Goal: Information Seeking & Learning: Find specific page/section

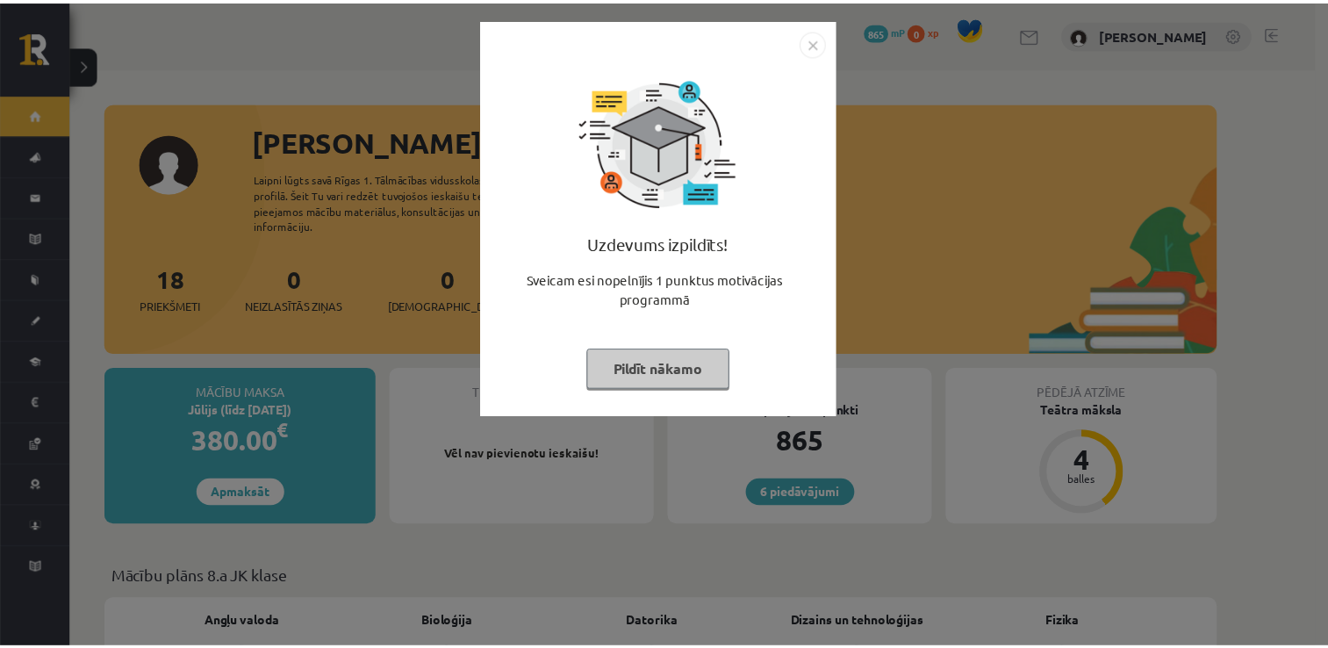
scroll to position [111, 0]
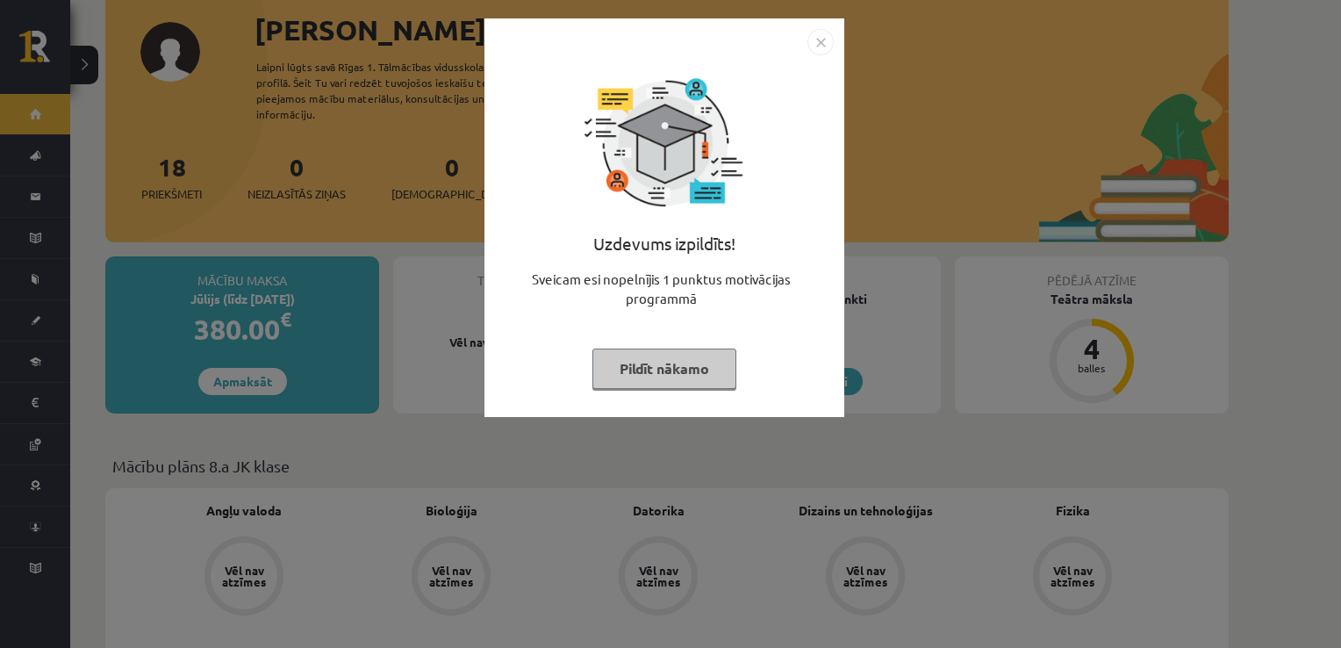
click at [820, 32] on img "Close" at bounding box center [820, 42] width 26 height 26
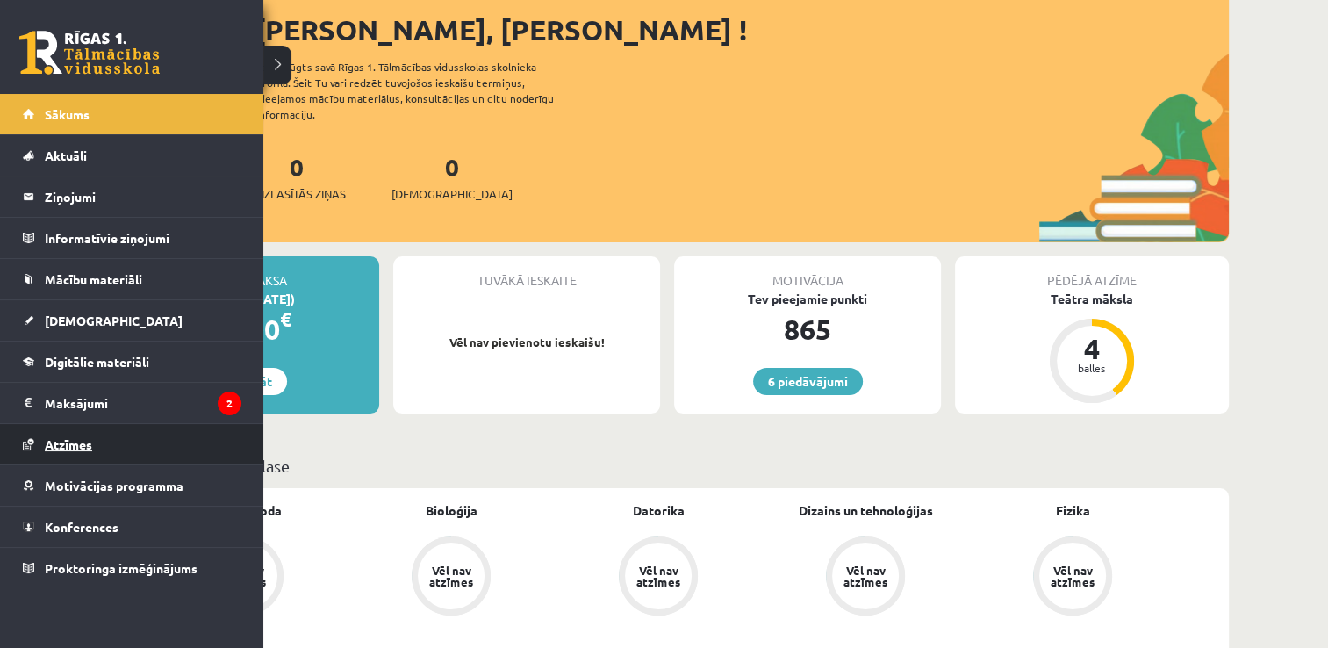
click at [119, 424] on link "Atzīmes" at bounding box center [132, 444] width 218 height 40
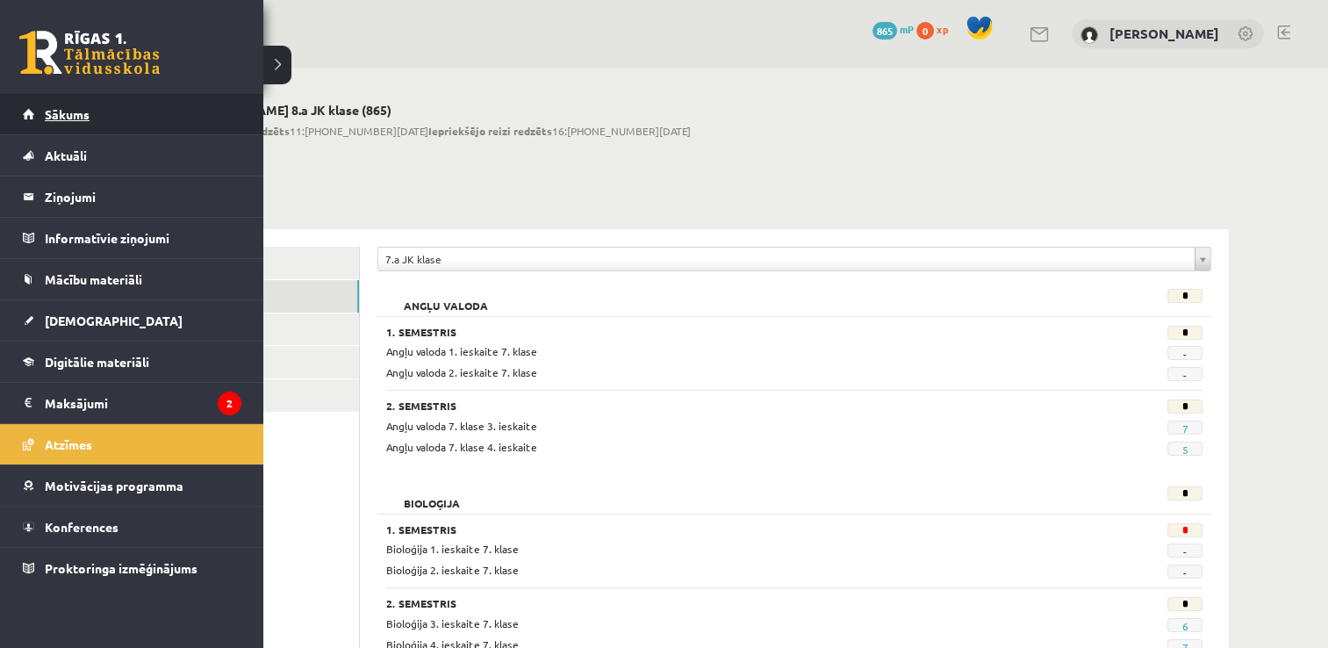
click at [54, 128] on link "Sākums" at bounding box center [132, 114] width 218 height 40
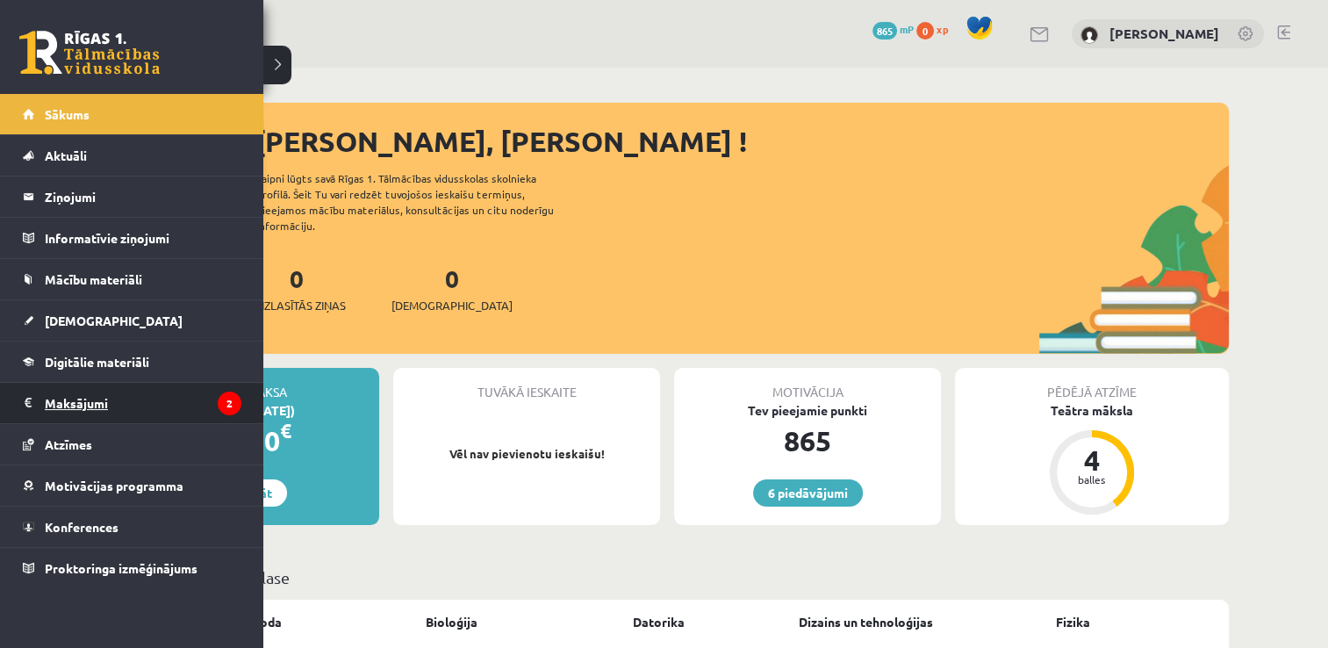
click at [80, 389] on legend "Maksājumi 2" at bounding box center [143, 403] width 197 height 40
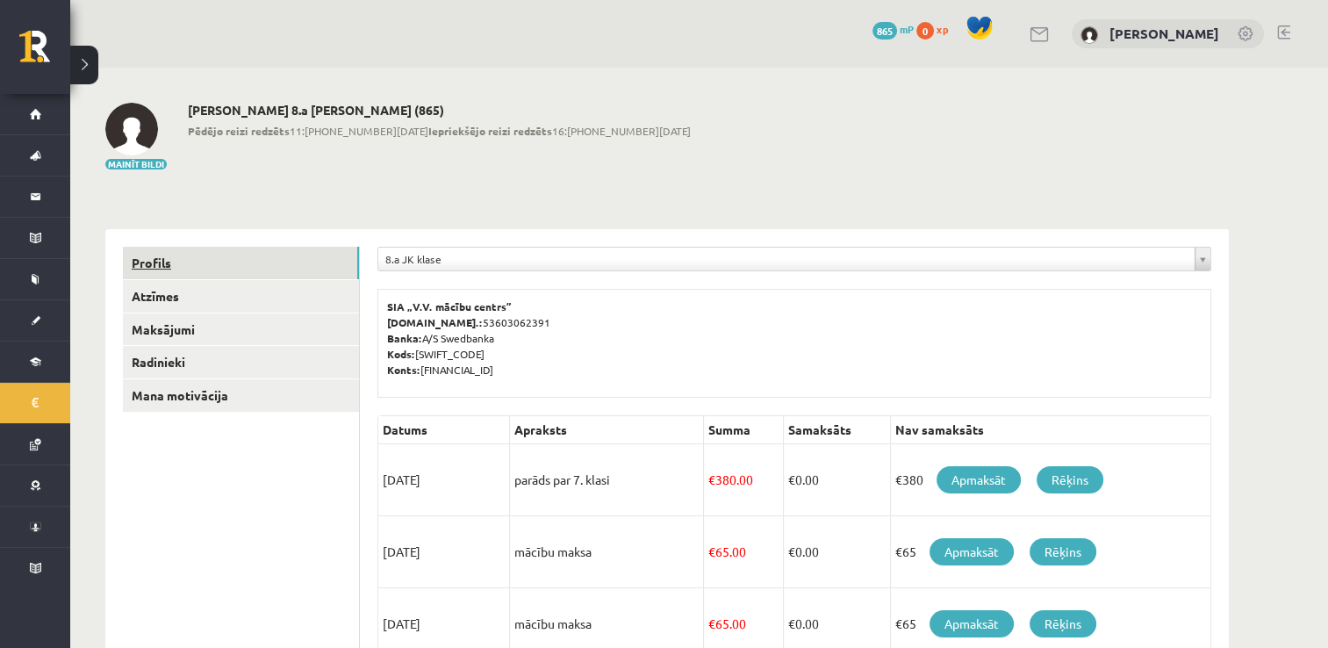
click at [202, 261] on link "Profils" at bounding box center [241, 263] width 236 height 32
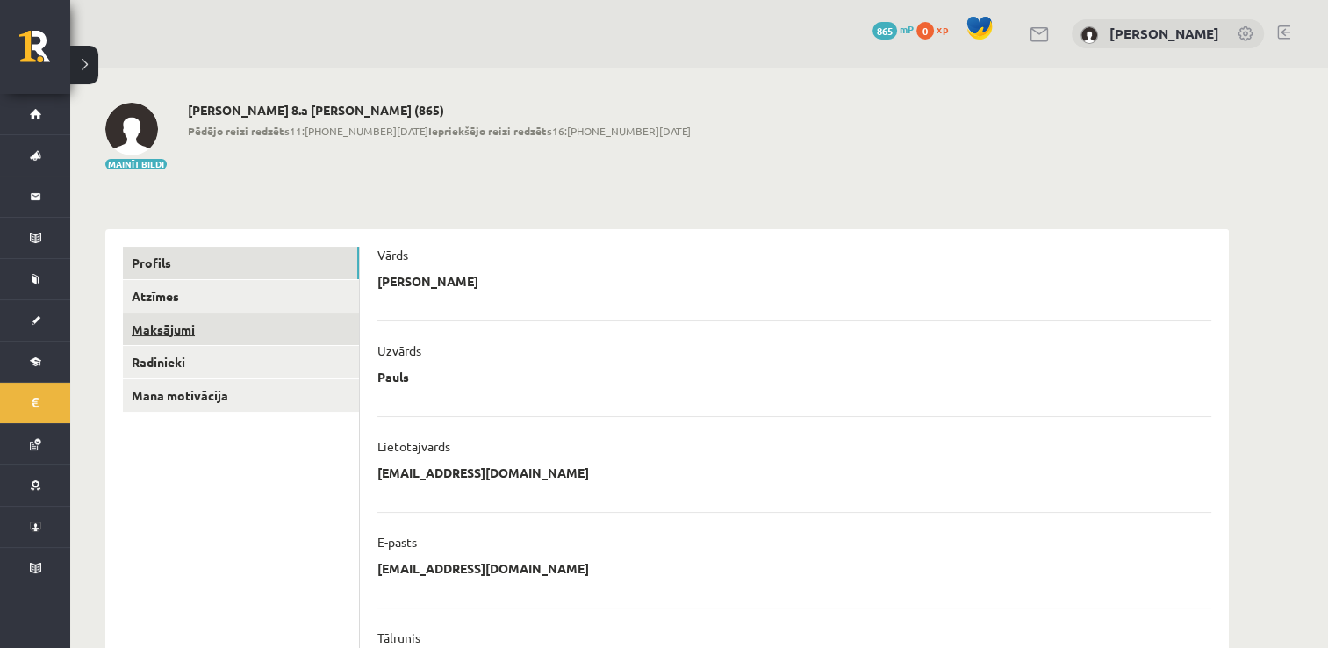
click at [204, 325] on link "Maksājumi" at bounding box center [241, 329] width 236 height 32
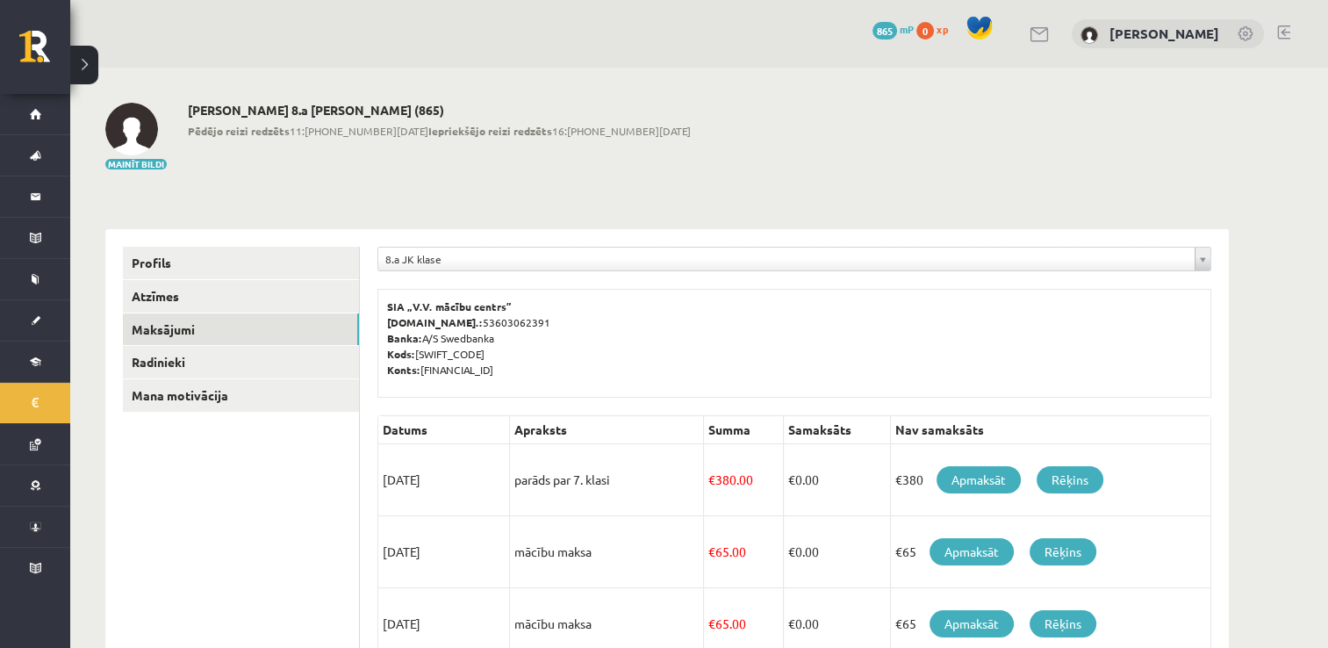
click at [127, 129] on img at bounding box center [131, 129] width 53 height 53
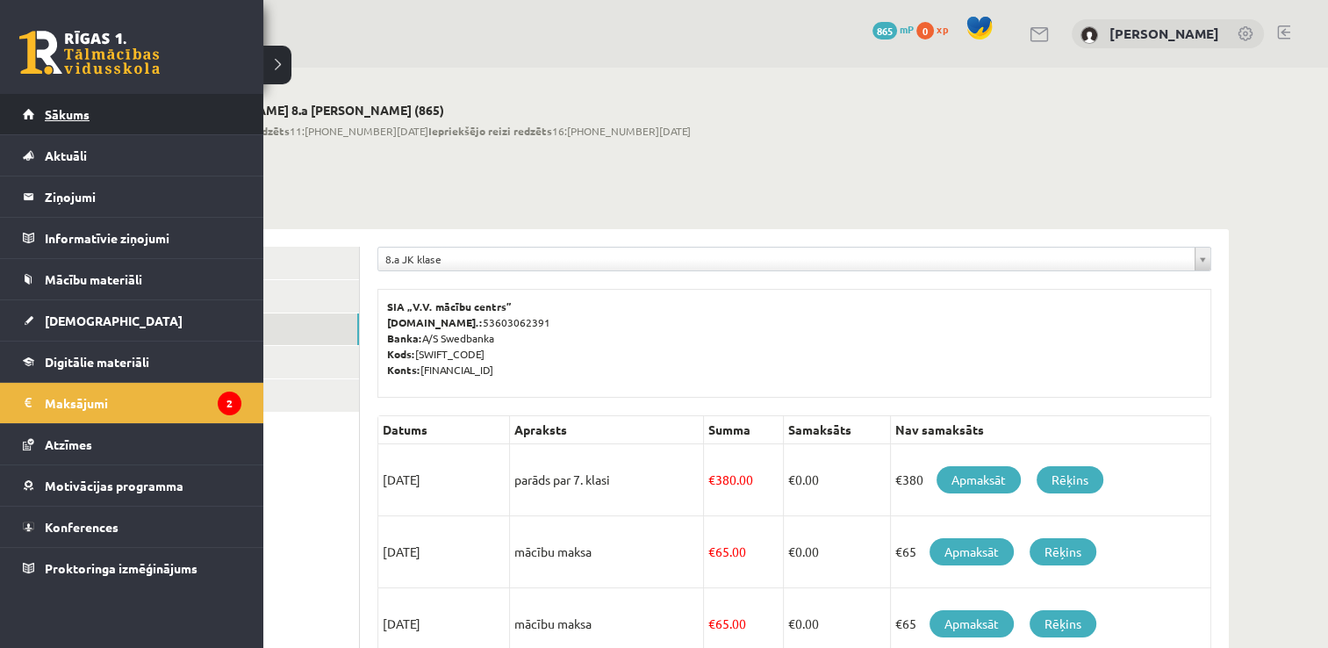
click at [51, 116] on span "Sākums" at bounding box center [67, 114] width 45 height 16
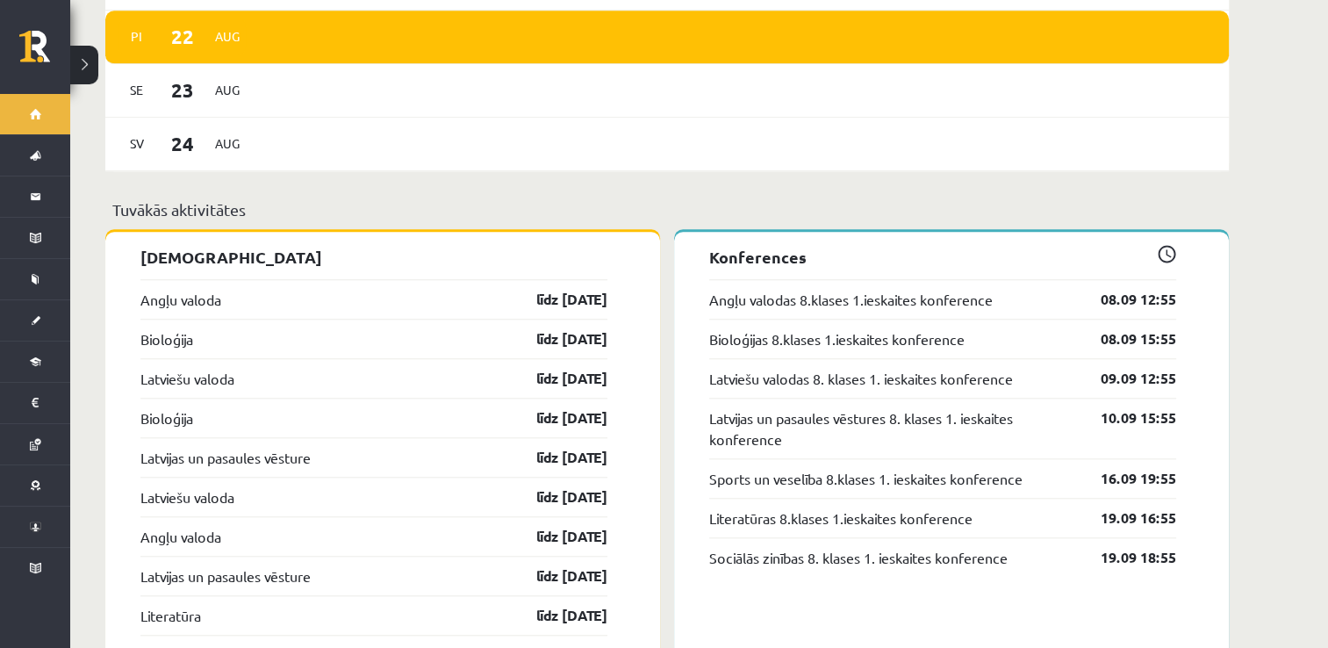
scroll to position [1579, 0]
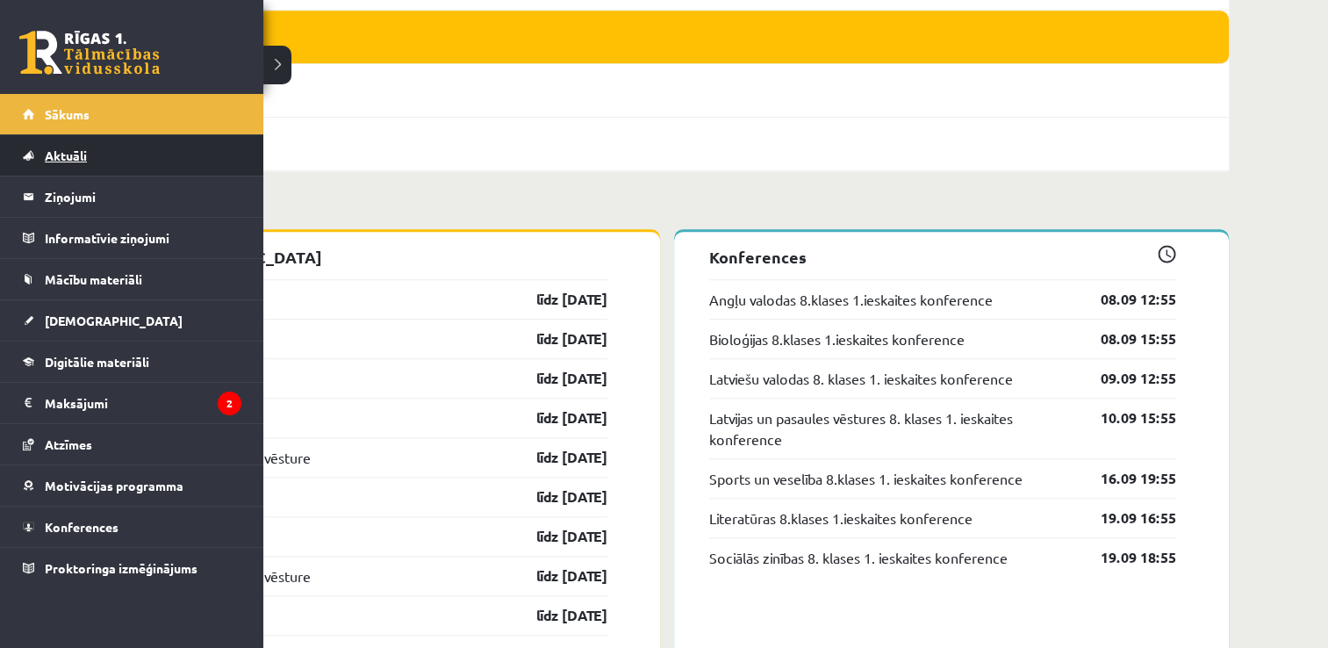
click at [105, 146] on link "Aktuāli" at bounding box center [132, 155] width 218 height 40
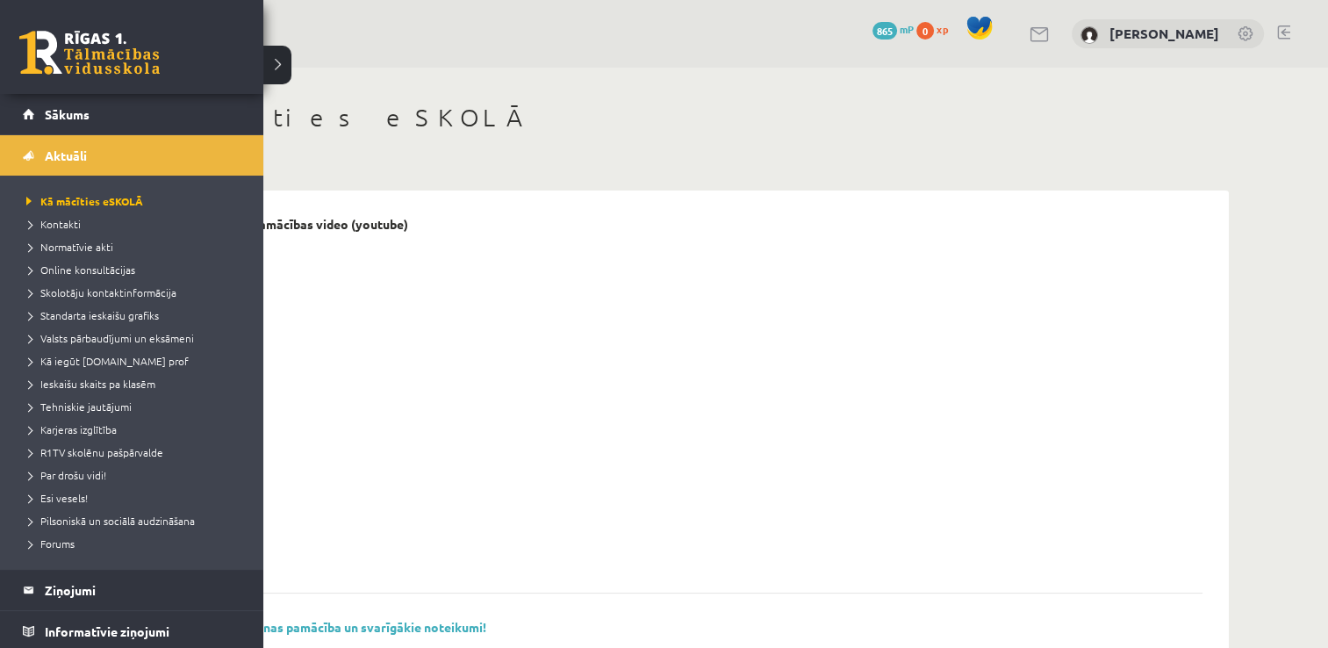
click at [118, 323] on li "Standarta ieskaišu grafiks" at bounding box center [134, 315] width 224 height 23
click at [121, 310] on span "Standarta ieskaišu grafiks" at bounding box center [99, 315] width 154 height 14
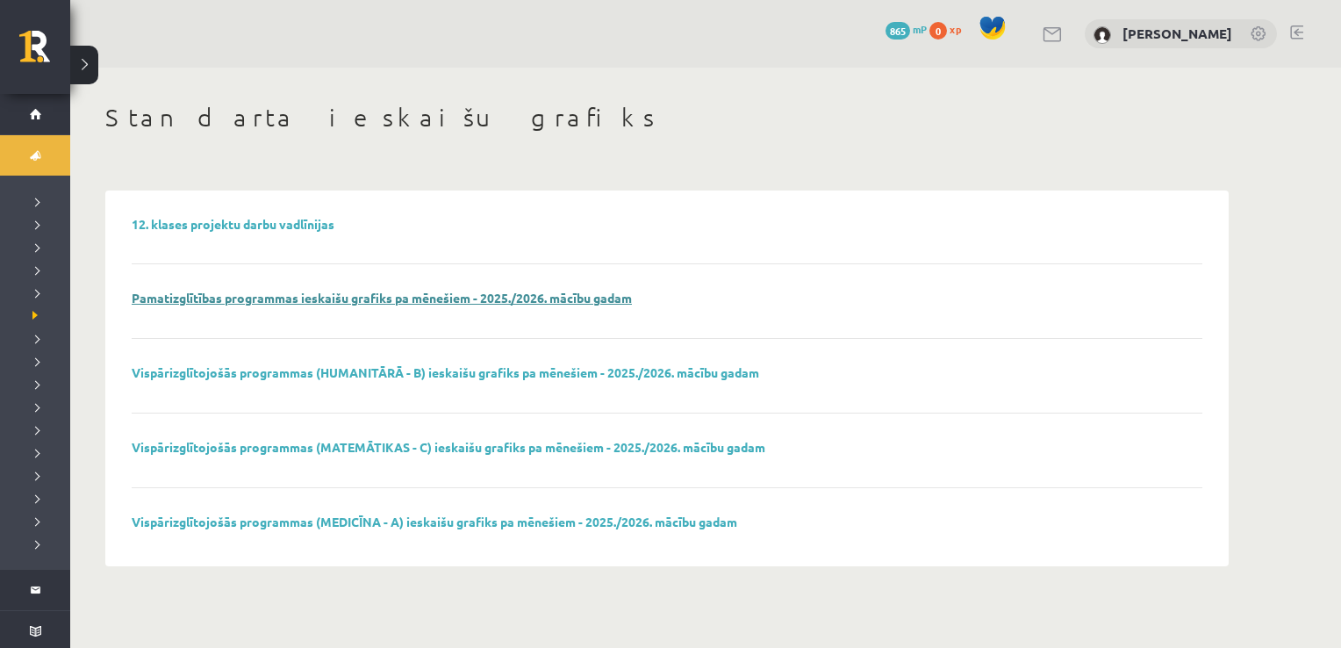
click at [414, 297] on link "Pamatizglītības programmas ieskaišu grafiks pa mēnešiem - 2025./2026. mācību ga…" at bounding box center [382, 298] width 500 height 16
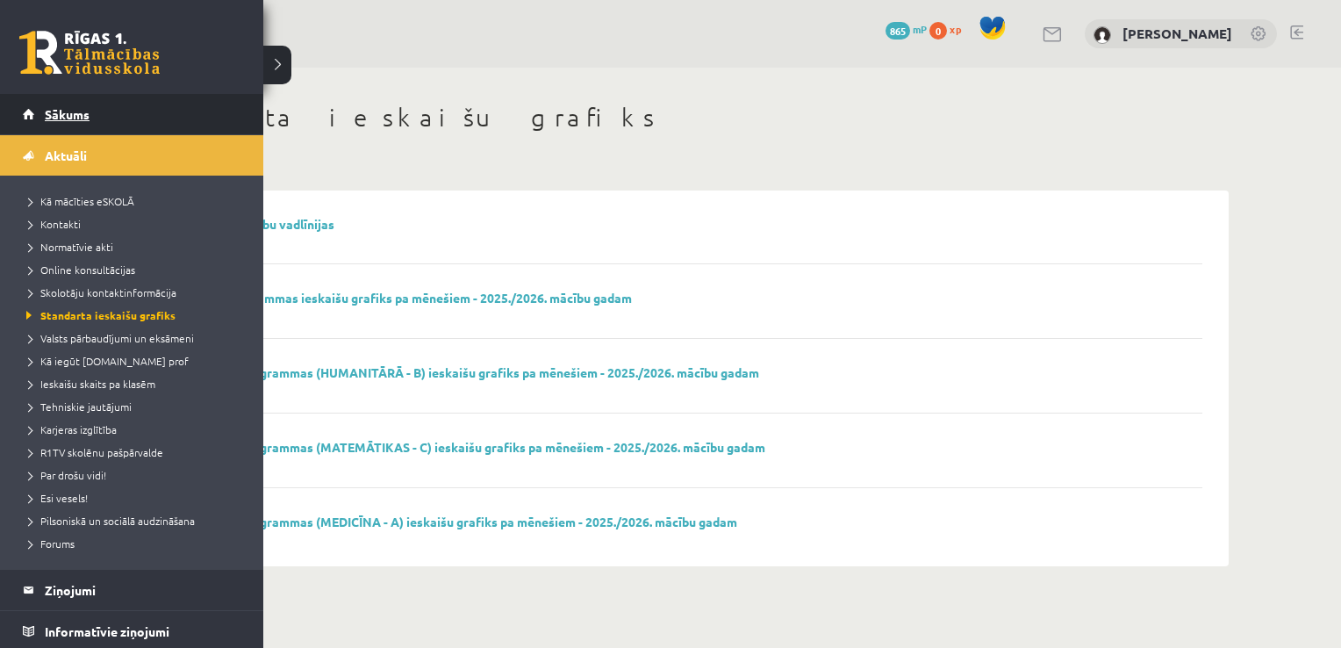
click at [64, 121] on link "Sākums" at bounding box center [132, 114] width 218 height 40
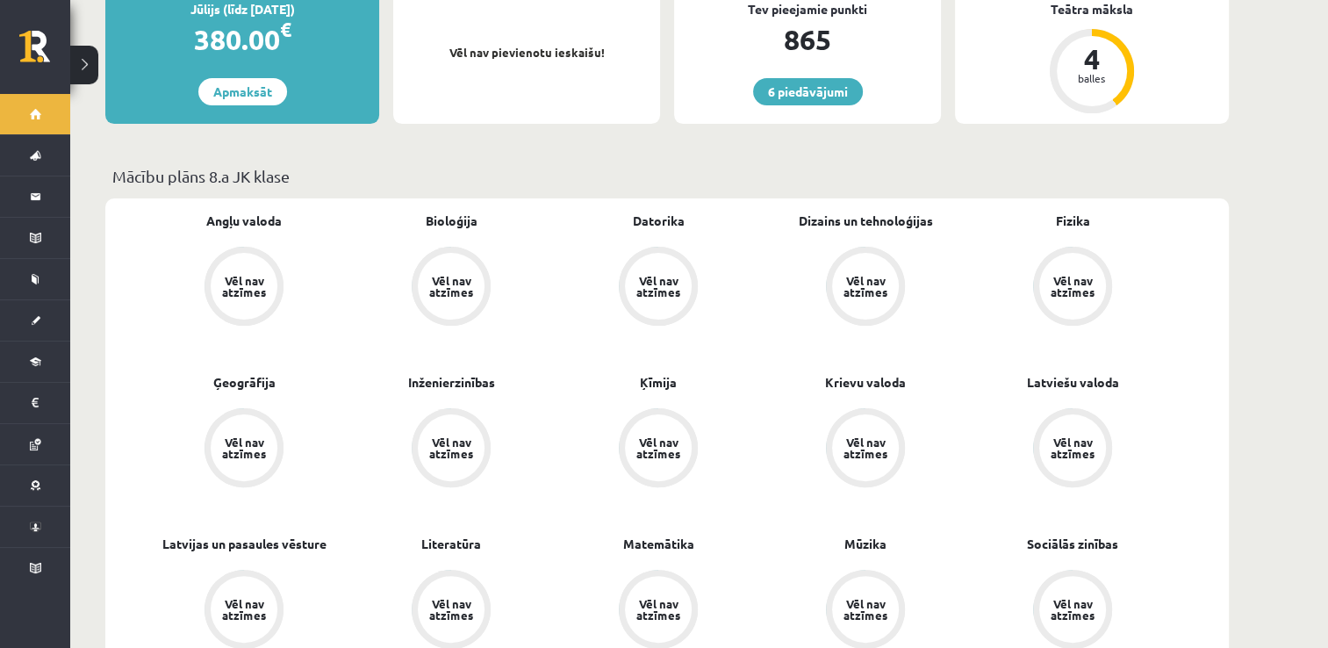
scroll to position [211, 0]
